Goal: Information Seeking & Learning: Learn about a topic

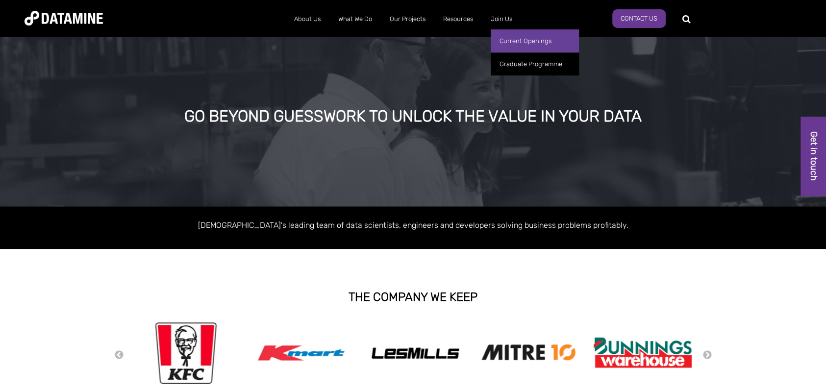
click at [515, 41] on link "Current Openings" at bounding box center [535, 40] width 88 height 23
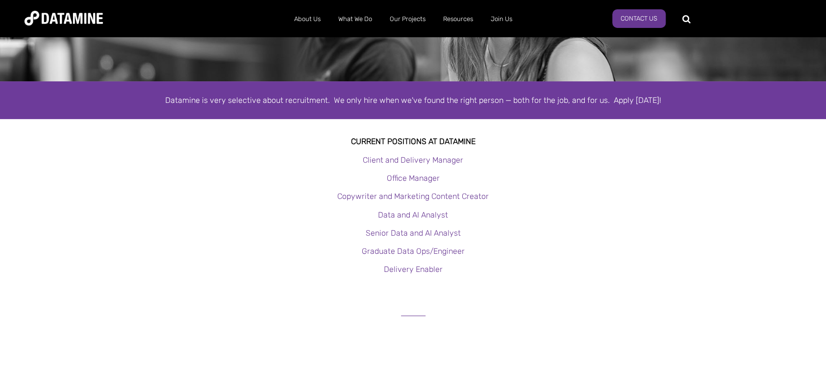
scroll to position [147, 0]
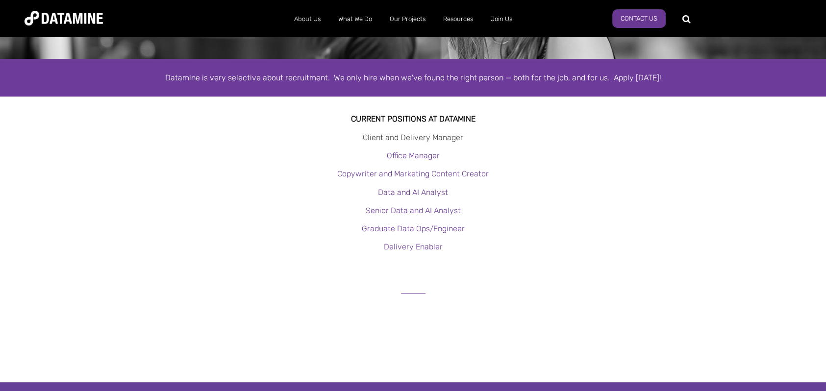
click at [427, 137] on link "Client and Delivery Manager" at bounding box center [413, 137] width 100 height 9
click at [421, 133] on link "Client and Delivery Manager" at bounding box center [413, 137] width 100 height 9
